Goal: Use online tool/utility: Utilize a website feature to perform a specific function

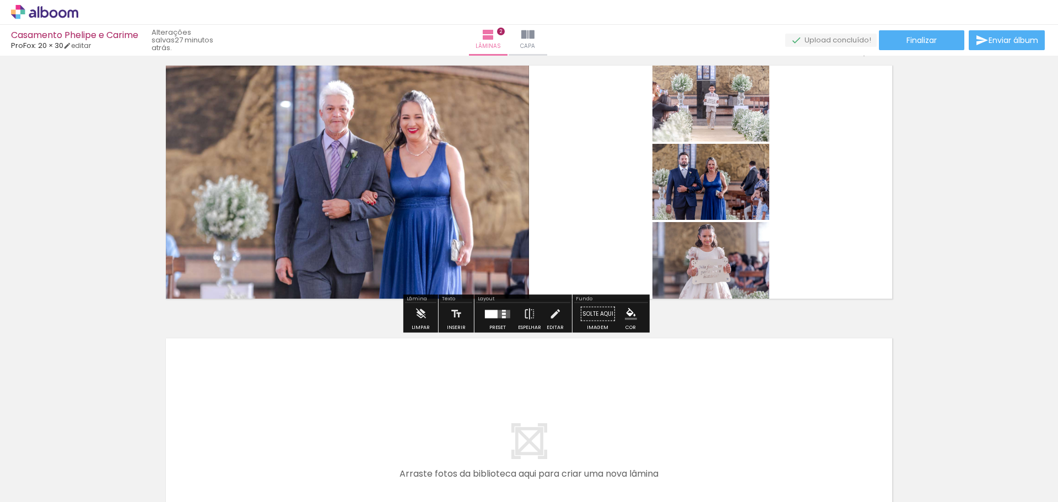
scroll to position [337, 0]
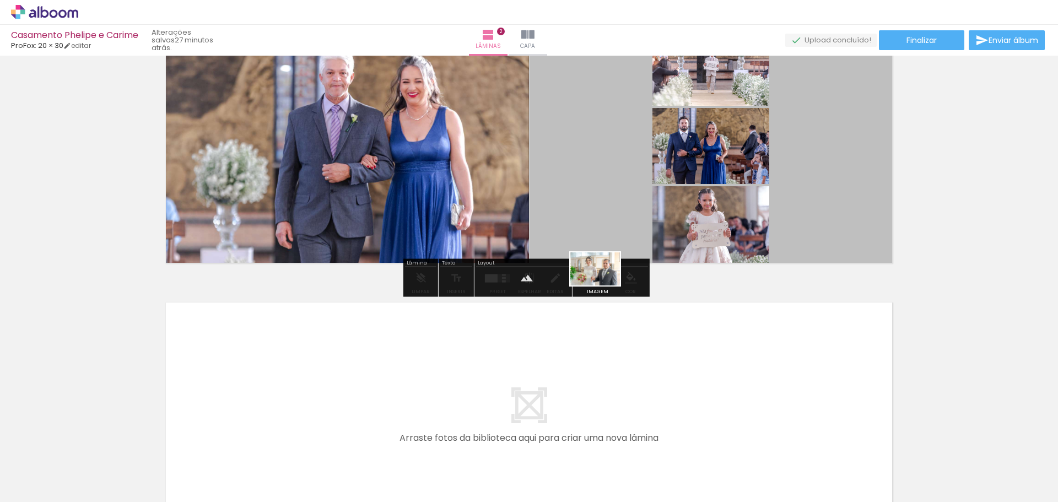
drag, startPoint x: 608, startPoint y: 457, endPoint x: 604, endPoint y: 286, distance: 171.5
click at [604, 286] on quentale-workspace at bounding box center [529, 251] width 1058 height 502
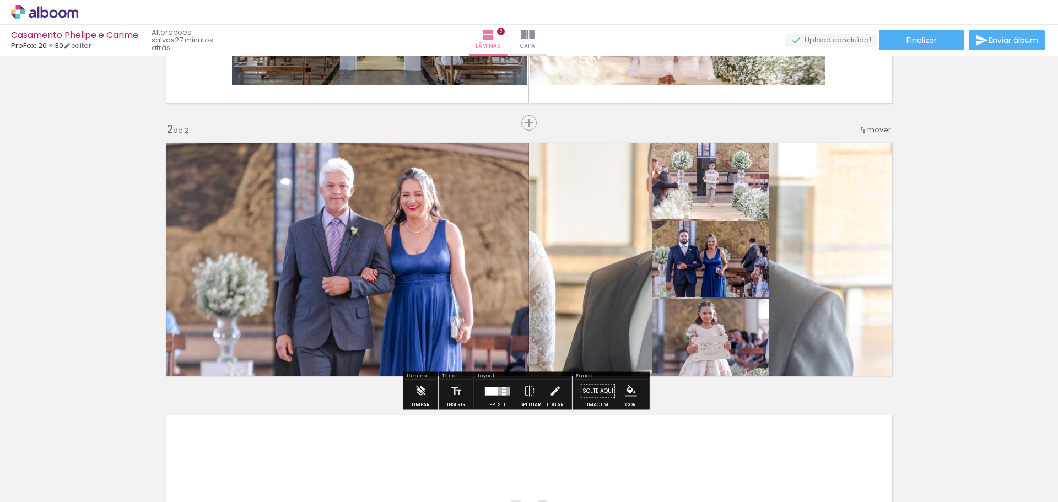
scroll to position [263, 0]
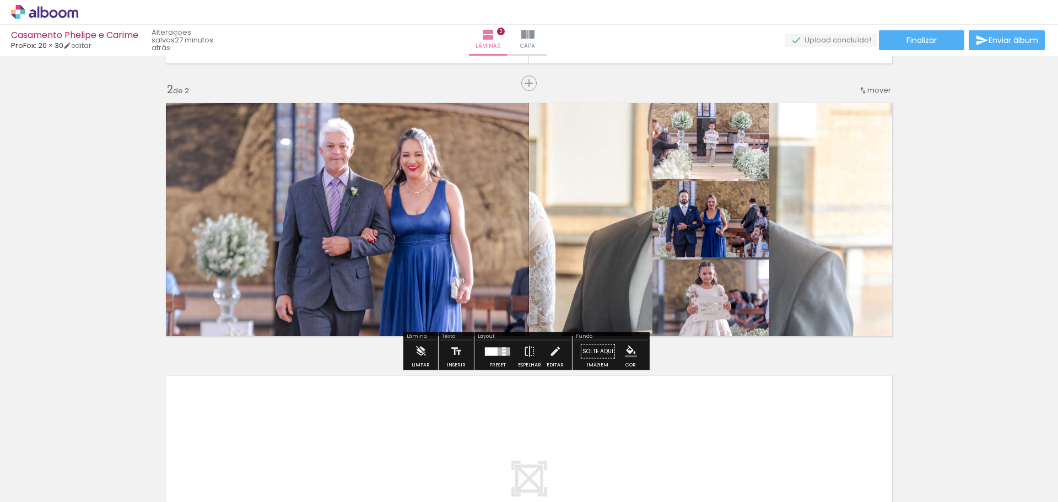
click at [627, 348] on iron-icon "color picker" at bounding box center [631, 352] width 12 height 12
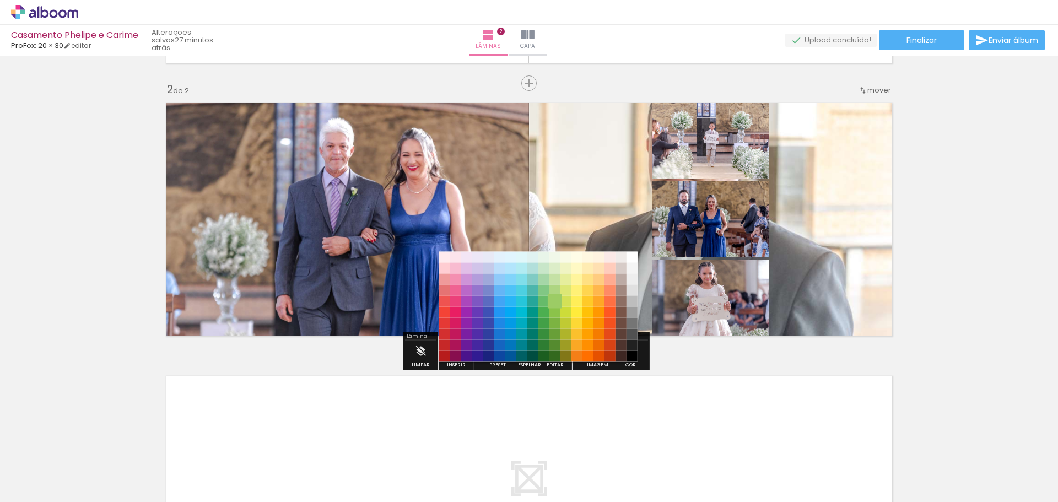
click at [553, 305] on paper-item "#9ccc65" at bounding box center [555, 301] width 11 height 11
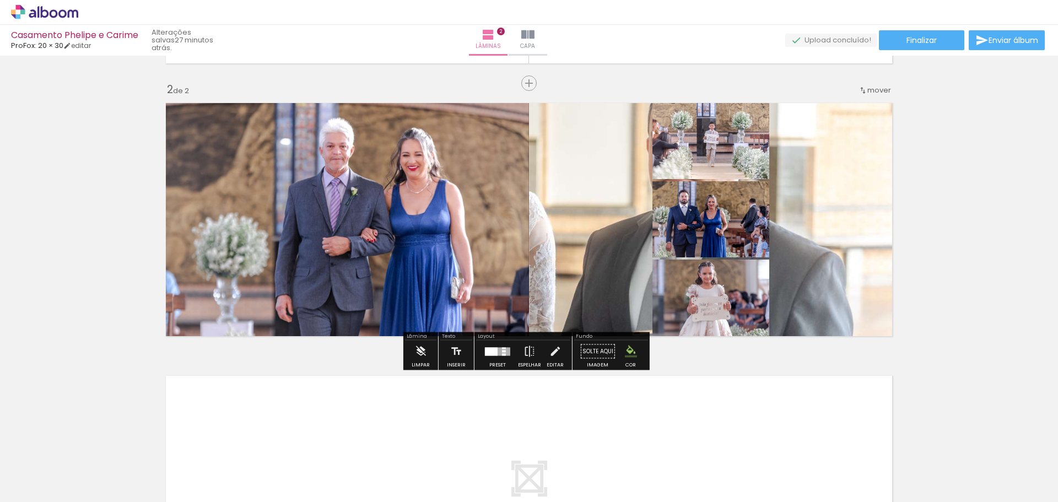
click at [592, 351] on paper-button "Solte aqui Imagem" at bounding box center [598, 355] width 40 height 28
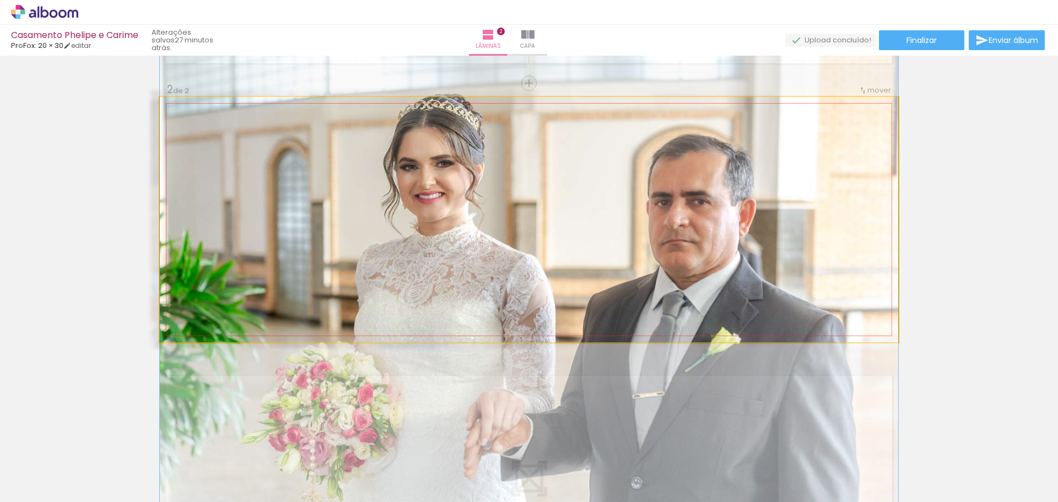
drag, startPoint x: 571, startPoint y: 207, endPoint x: 596, endPoint y: 272, distance: 69.6
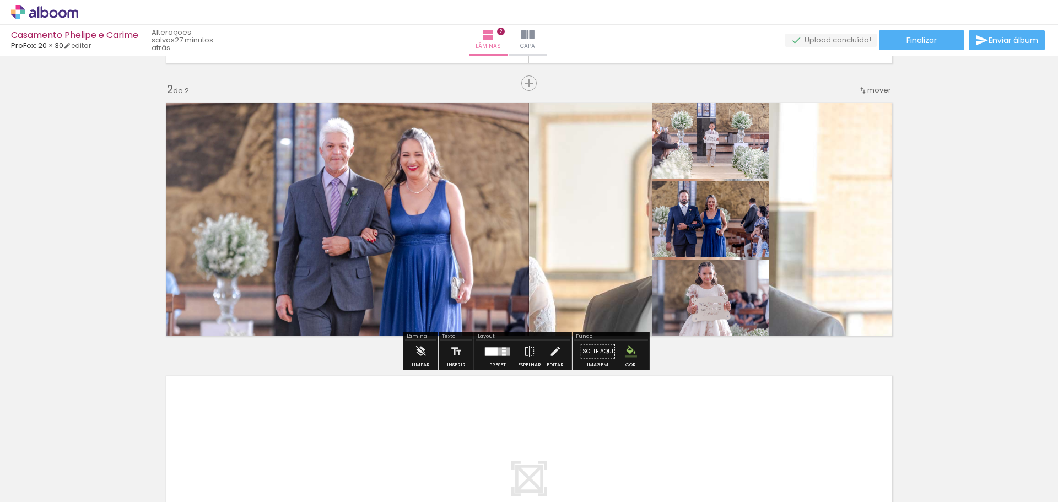
click at [849, 255] on quentale-layouter at bounding box center [529, 219] width 739 height 245
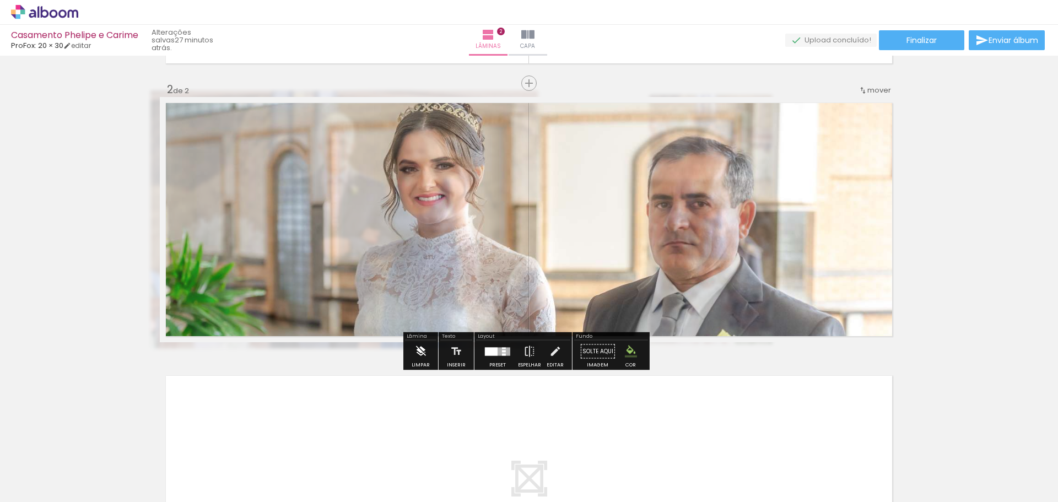
click at [415, 357] on iron-icon at bounding box center [420, 352] width 12 height 22
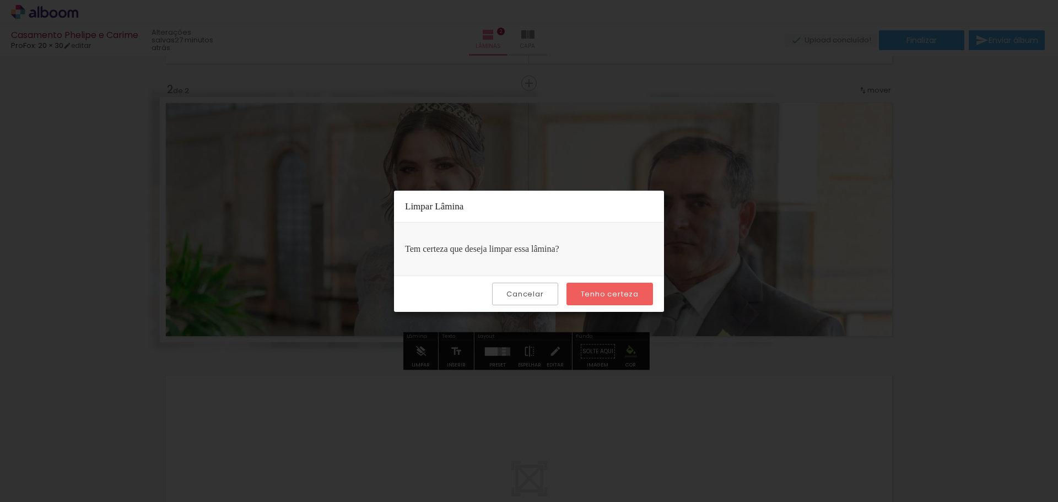
click at [0, 0] on slot "Tenho certeza" at bounding box center [0, 0] width 0 height 0
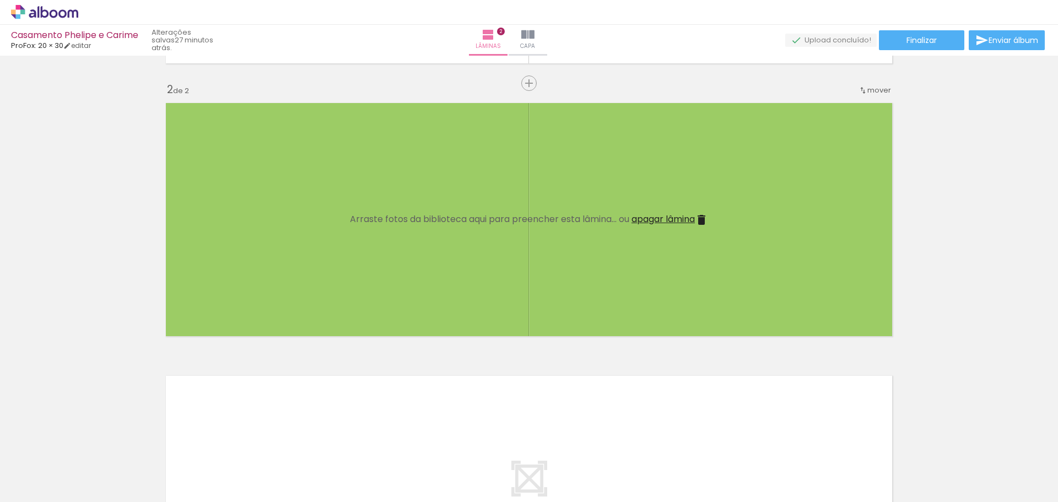
click at [63, 210] on div "Inserir lâmina 1 de 2 Inserir lâmina 2 de 2" at bounding box center [529, 205] width 1058 height 819
click at [380, 317] on quentale-layouter at bounding box center [529, 219] width 739 height 245
drag, startPoint x: 411, startPoint y: 264, endPoint x: 664, endPoint y: 230, distance: 255.3
click at [417, 264] on quentale-layouter at bounding box center [529, 219] width 739 height 245
drag, startPoint x: 480, startPoint y: 219, endPoint x: 515, endPoint y: 240, distance: 41.3
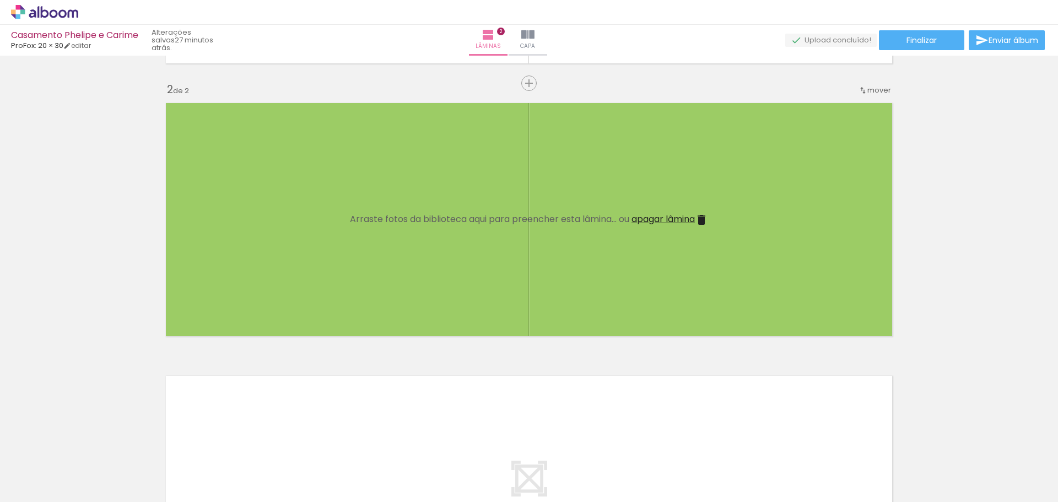
click at [486, 224] on span "Arraste fotos da biblioteca aqui para preencher esta lâmina... ou" at bounding box center [489, 219] width 279 height 13
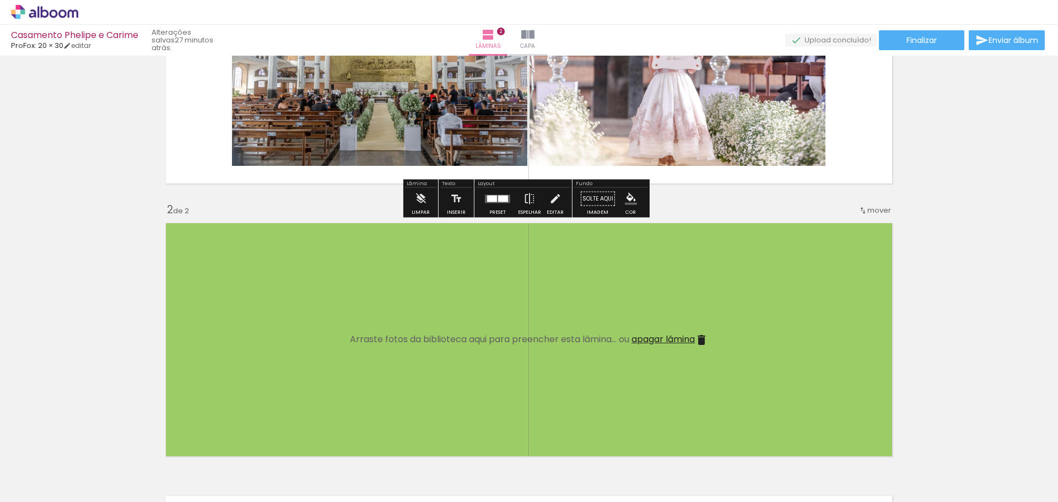
scroll to position [147, 0]
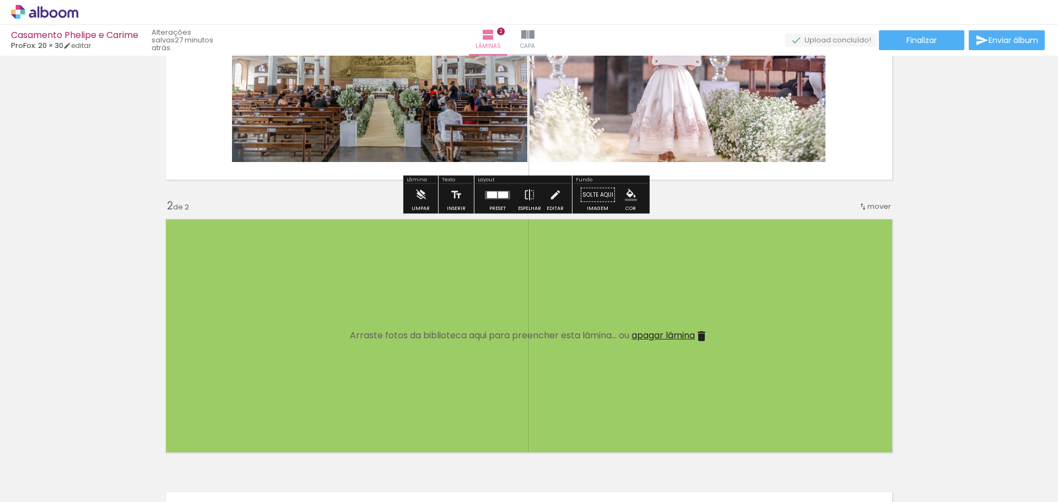
click at [63, 114] on div "Inserir lâmina 1 de 2 Inserir lâmina 2 de 2" at bounding box center [529, 321] width 1058 height 819
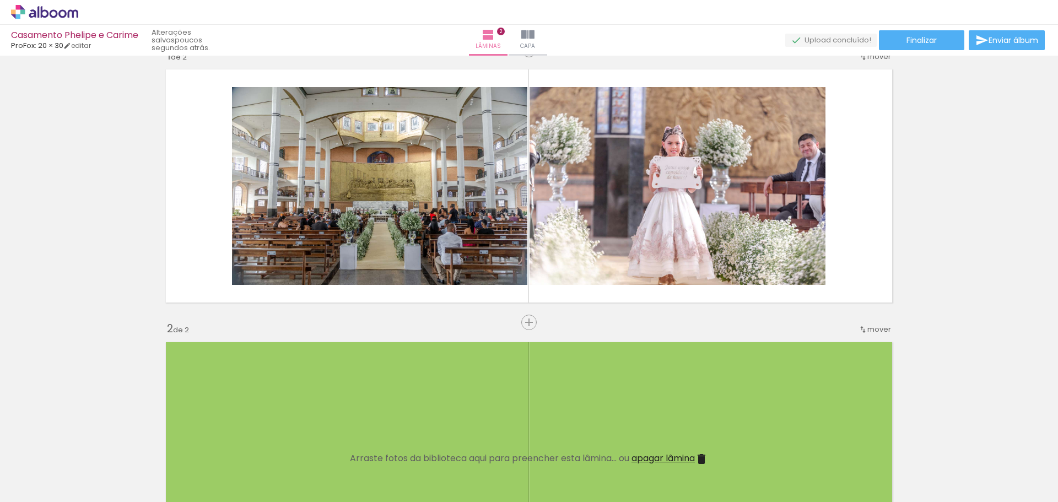
scroll to position [0, 0]
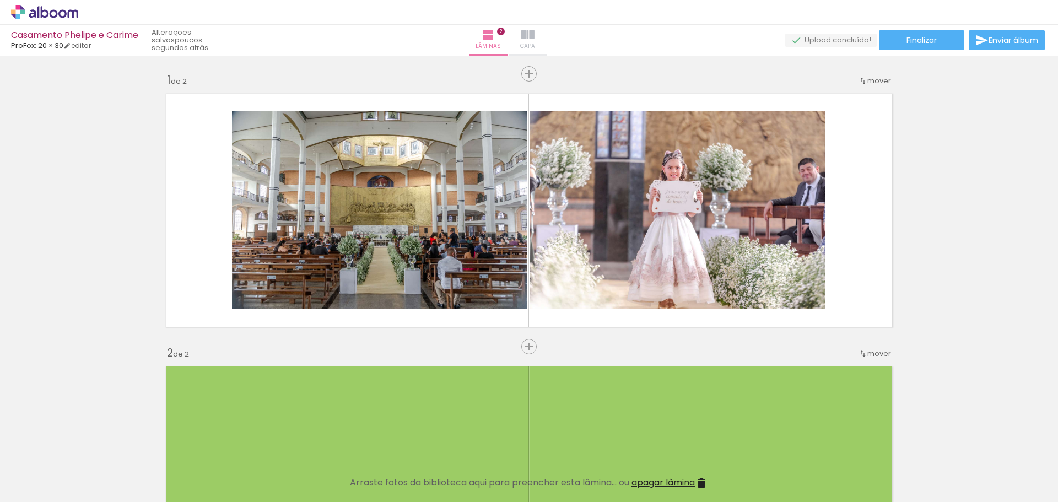
click at [541, 37] on paper-button "Capa" at bounding box center [528, 40] width 39 height 31
